Goal: Task Accomplishment & Management: Use online tool/utility

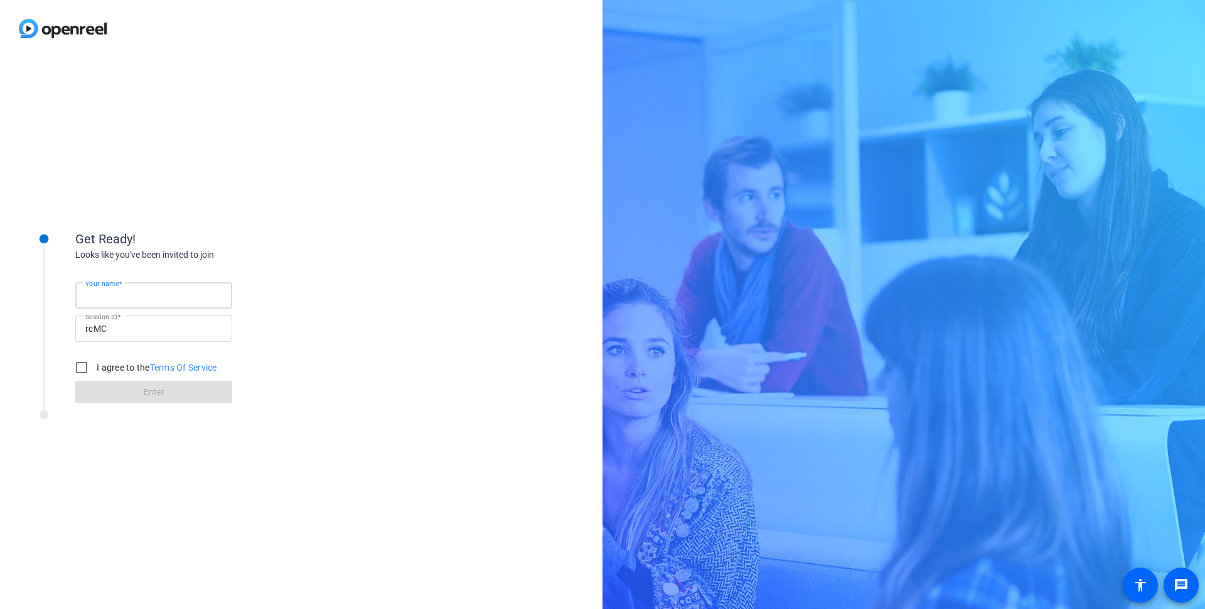
click at [136, 301] on input "Your name" at bounding box center [153, 295] width 137 height 15
type input "Aditya"
click at [79, 366] on input "I agree to the Terms Of Service" at bounding box center [81, 367] width 25 height 25
checkbox input "true"
click at [152, 398] on span "Enter" at bounding box center [154, 392] width 21 height 13
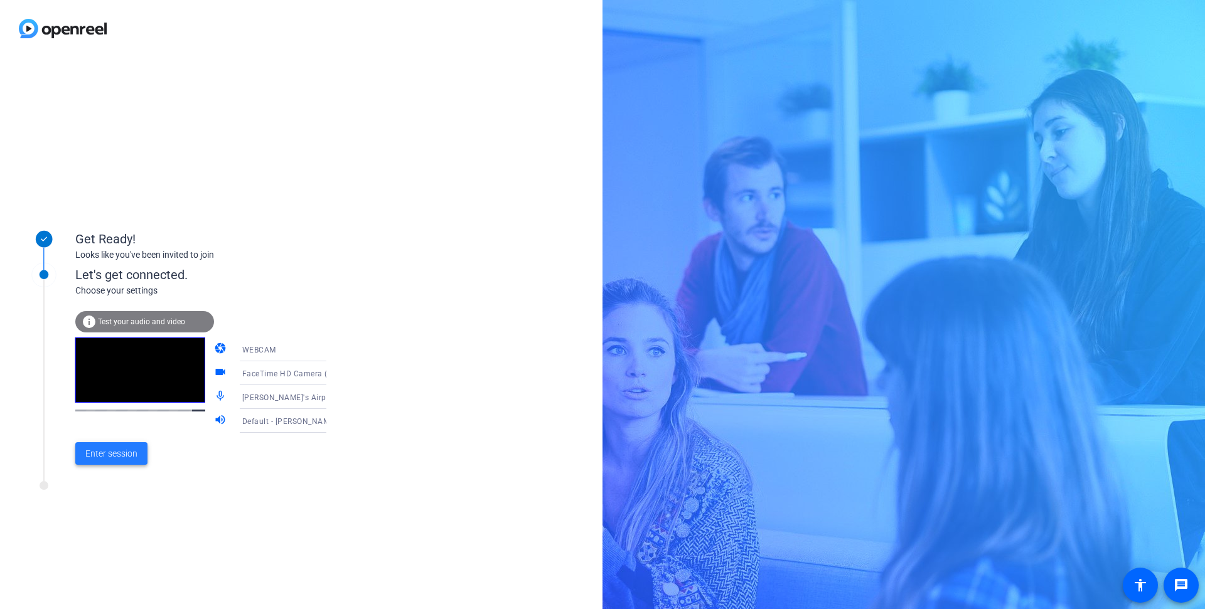
click at [113, 458] on span "Enter session" at bounding box center [111, 453] width 52 height 13
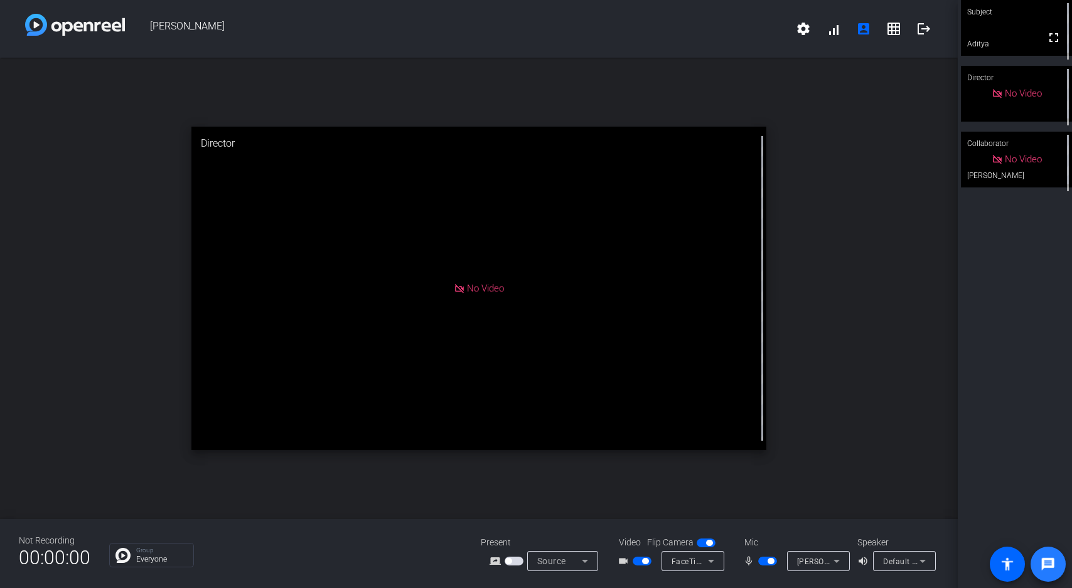
click at [1056, 566] on span at bounding box center [1048, 565] width 30 height 30
click at [153, 557] on p "Everyone" at bounding box center [161, 560] width 51 height 8
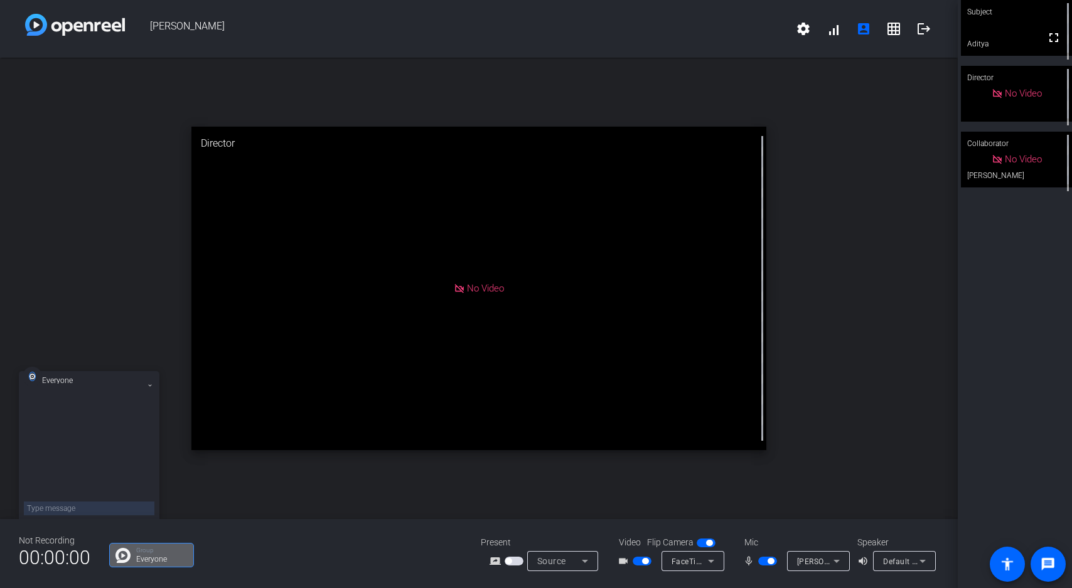
click at [354, 474] on div "open_in_new Director No Video" at bounding box center [478, 289] width 957 height 462
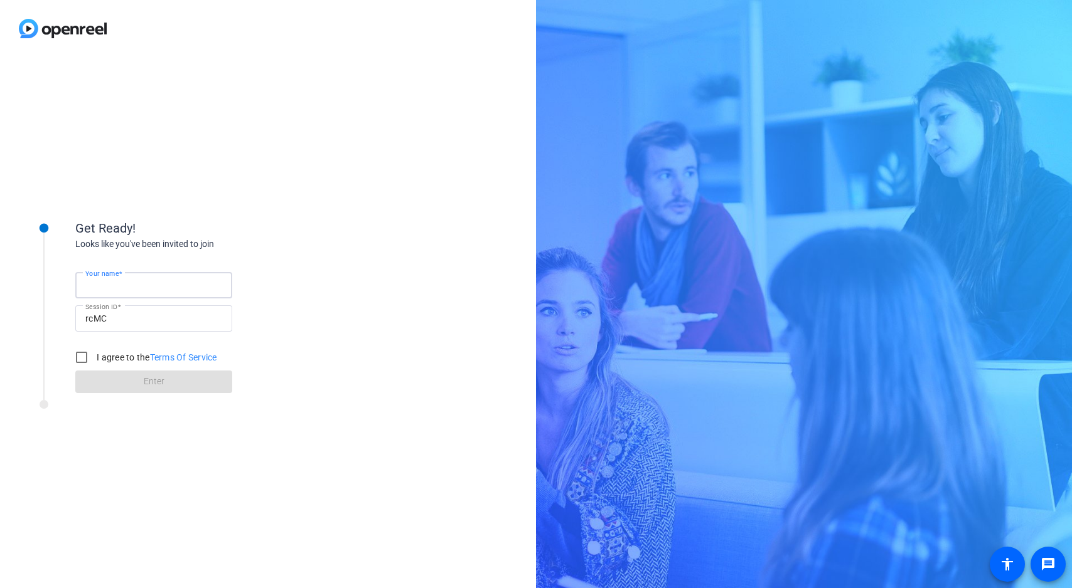
click at [129, 292] on input "Your name" at bounding box center [153, 285] width 137 height 15
type input "Aditya"
click at [73, 358] on input "I agree to the Terms Of Service" at bounding box center [81, 357] width 25 height 25
checkbox input "true"
click at [149, 392] on span at bounding box center [153, 382] width 157 height 30
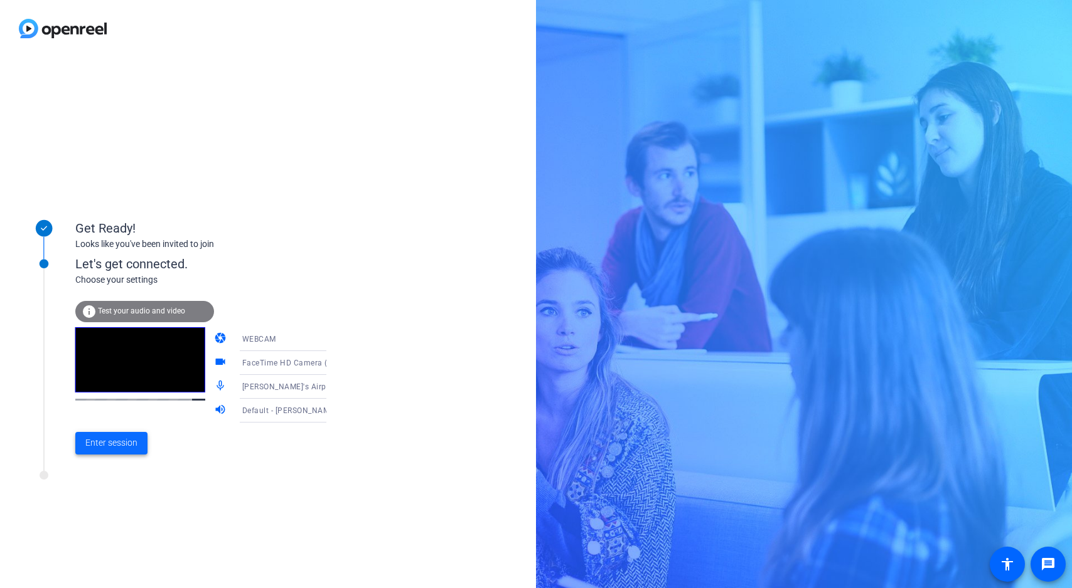
click at [112, 447] on span "Enter session" at bounding box center [111, 443] width 52 height 13
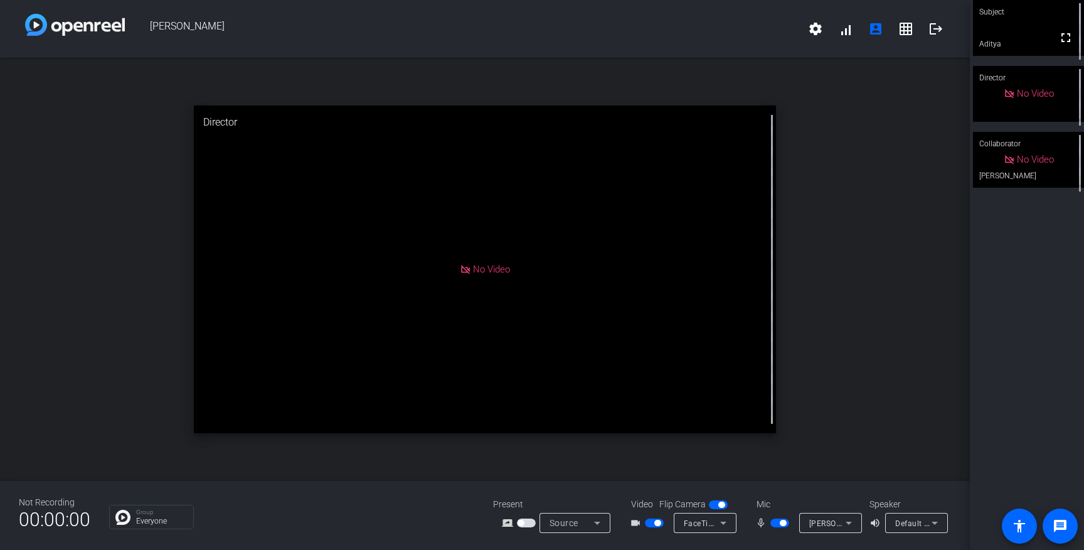
click at [649, 525] on span "button" at bounding box center [654, 522] width 19 height 9
click at [776, 522] on span "button" at bounding box center [779, 522] width 19 height 9
